Goal: Task Accomplishment & Management: Manage account settings

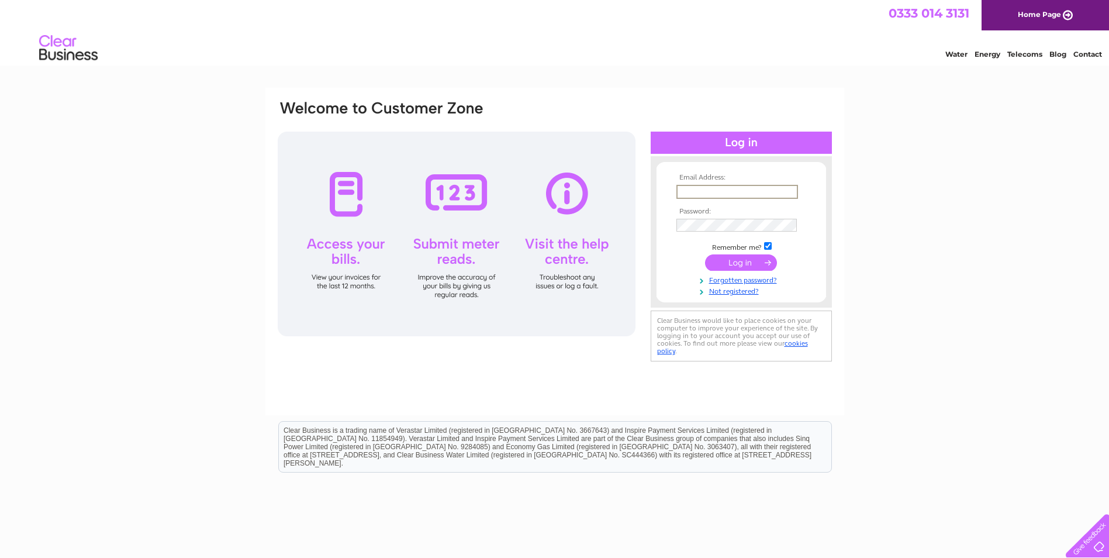
click at [693, 191] on input "text" at bounding box center [737, 192] width 122 height 14
type input "arobertson@cooponcarse.co.uk"
click at [734, 260] on input "submit" at bounding box center [741, 262] width 72 height 16
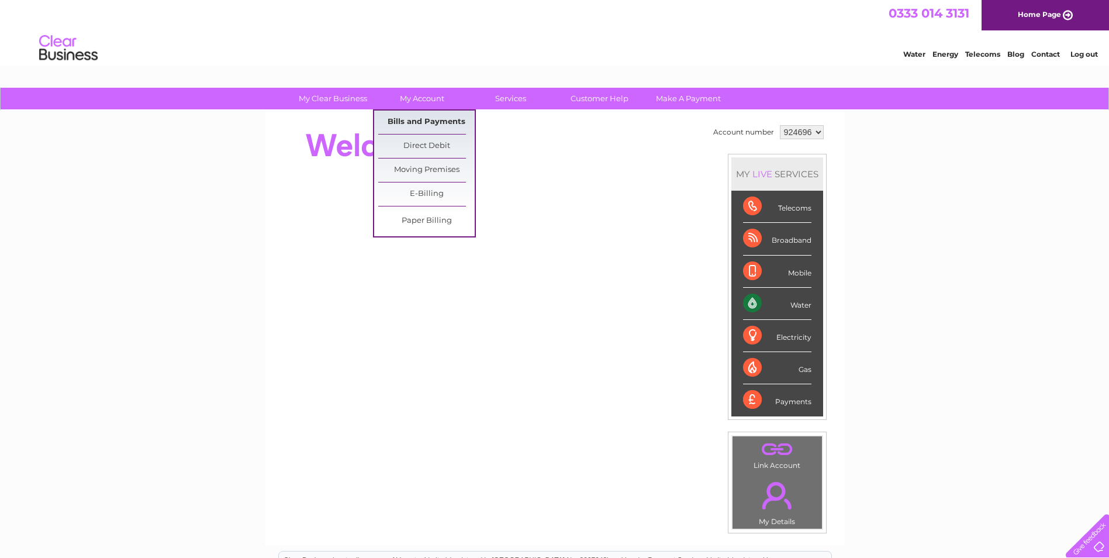
click at [422, 119] on link "Bills and Payments" at bounding box center [426, 122] width 96 height 23
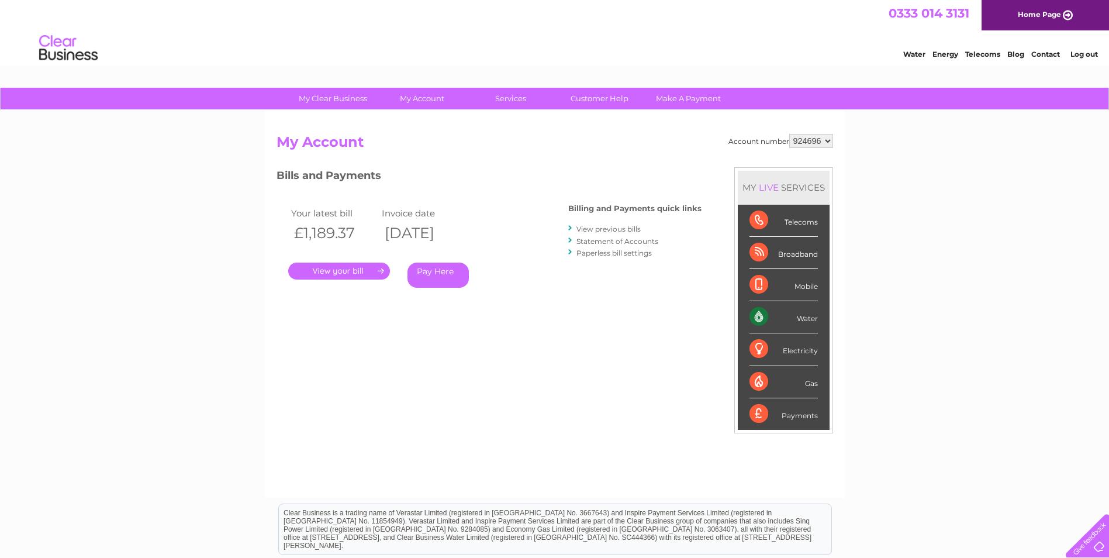
click at [322, 270] on link "." at bounding box center [339, 271] width 102 height 17
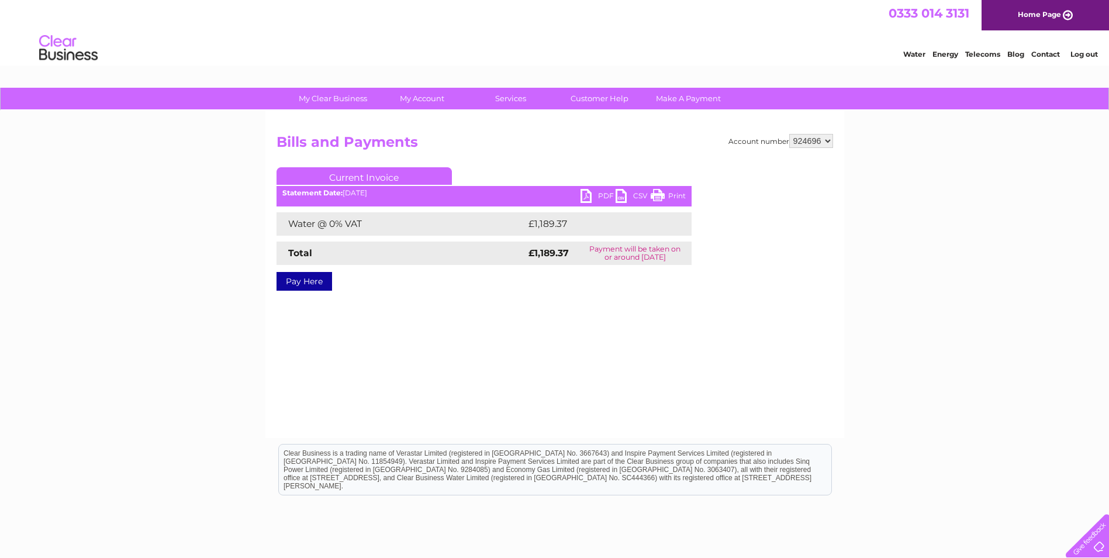
click at [588, 192] on link "PDF" at bounding box center [598, 197] width 35 height 17
